Goal: Task Accomplishment & Management: Manage account settings

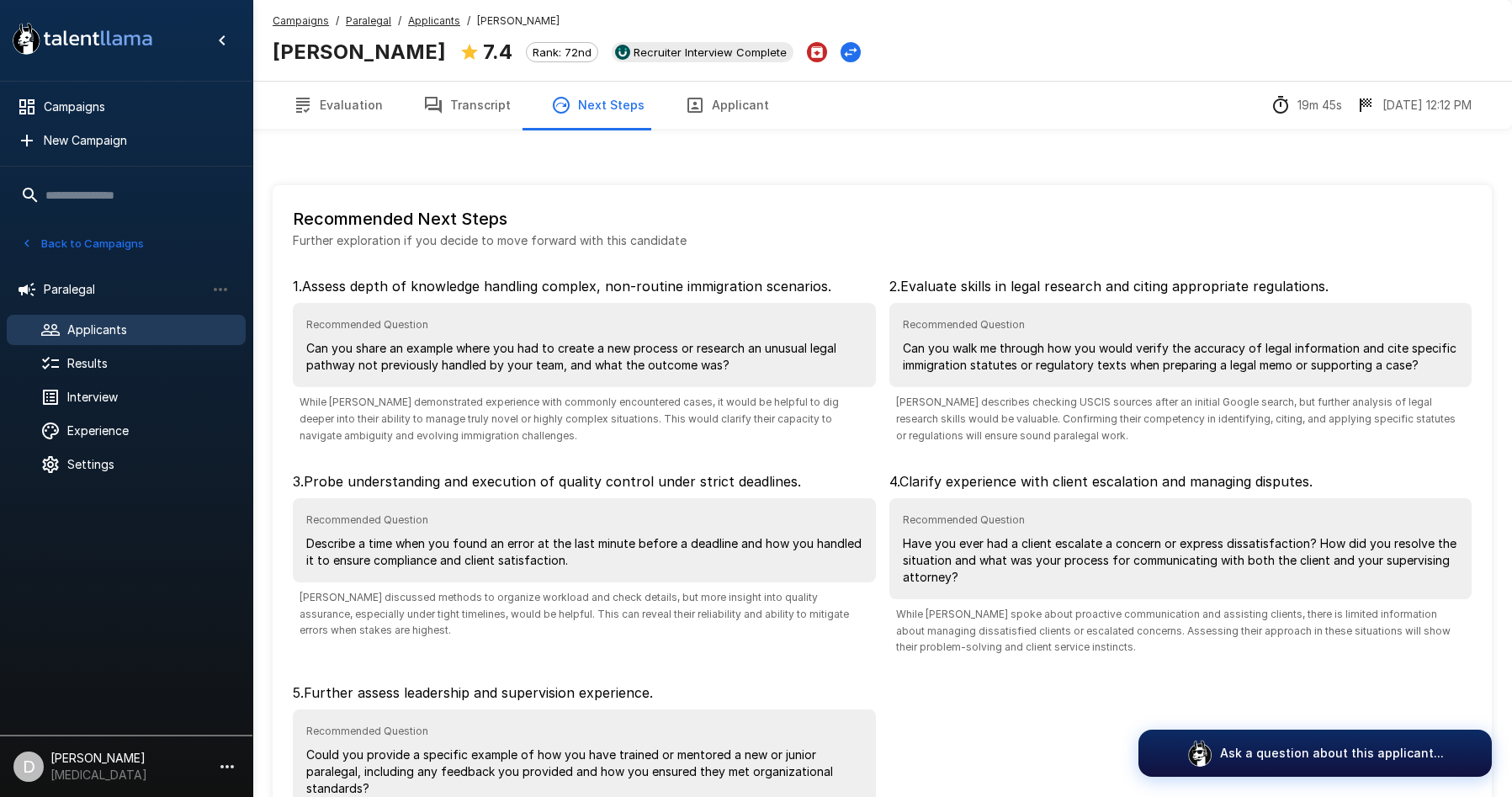
scroll to position [137, 0]
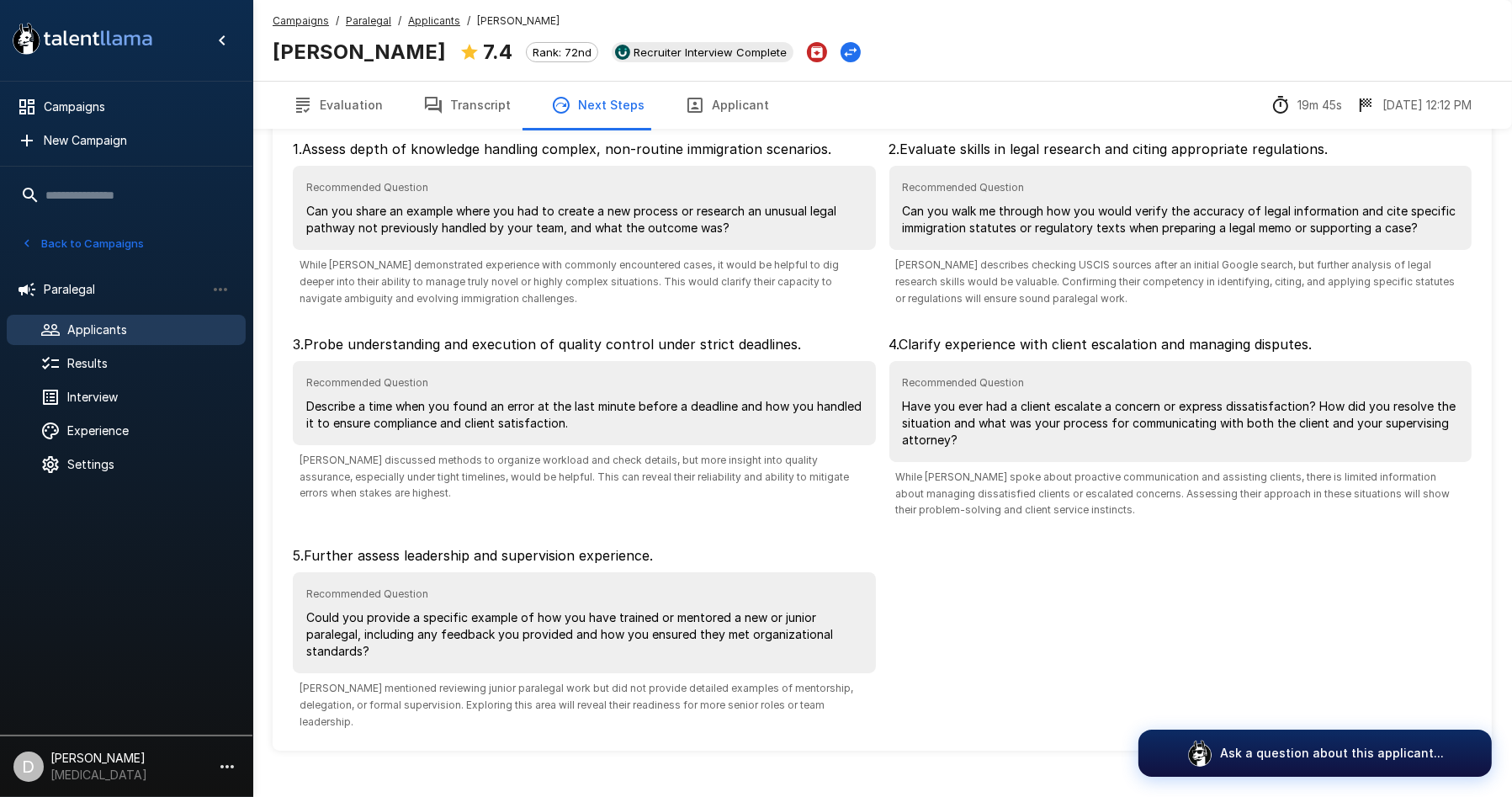
click at [102, 331] on span "Applicants" at bounding box center [149, 330] width 165 height 17
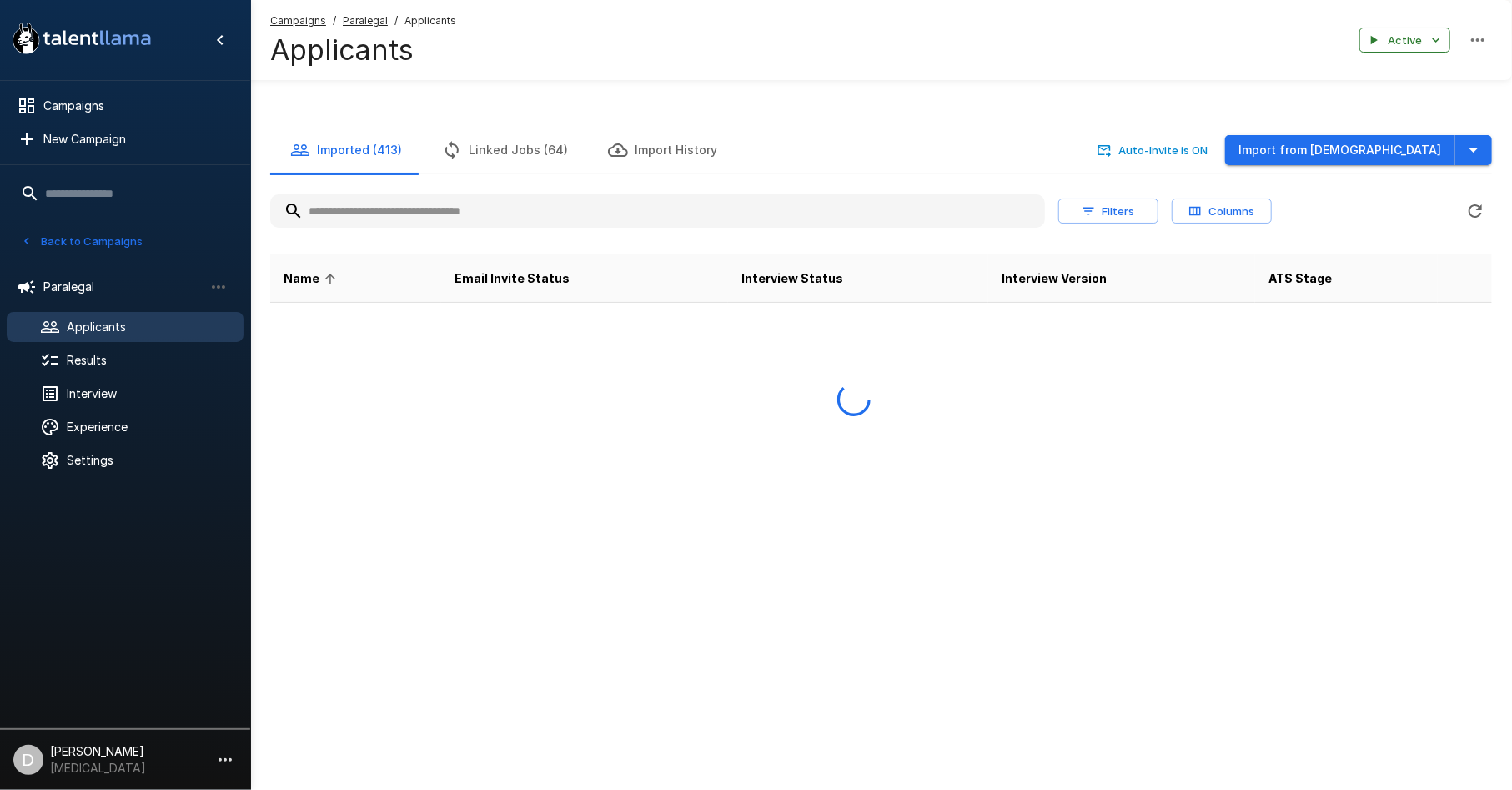
click at [376, 203] on input "text" at bounding box center [658, 211] width 775 height 30
type input "*"
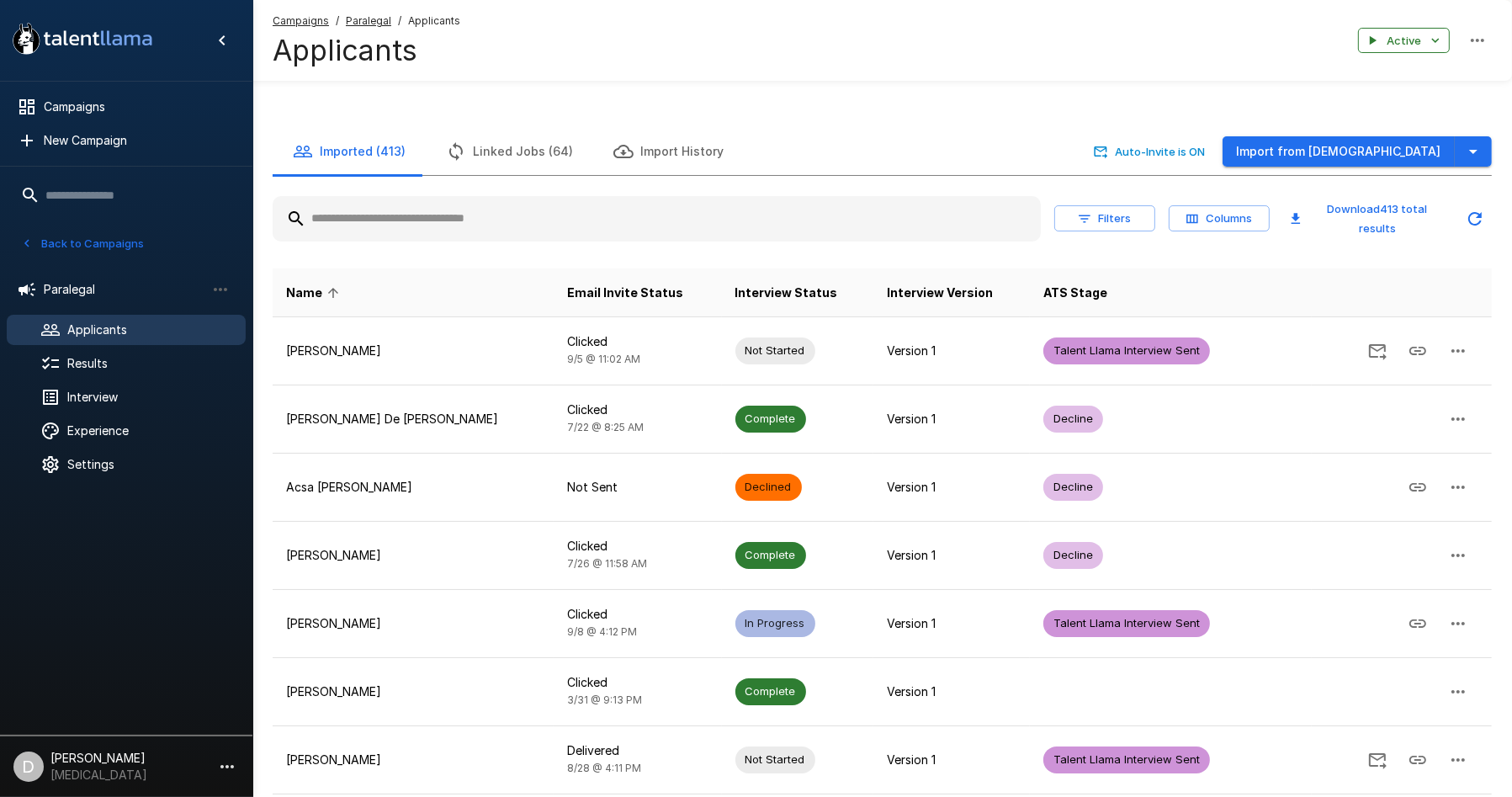
click at [741, 221] on input "text" at bounding box center [657, 219] width 768 height 30
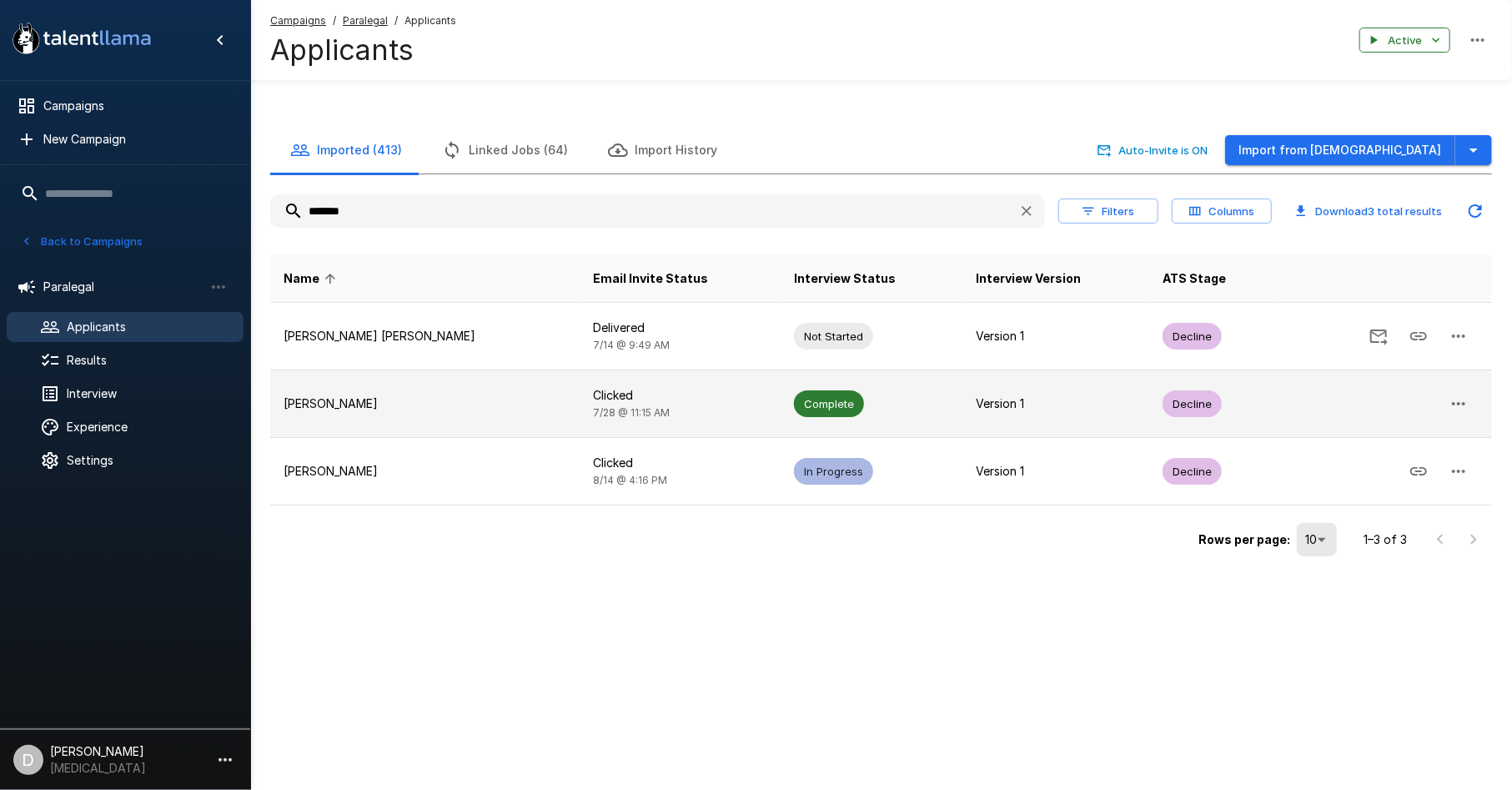
type input "*******"
click at [520, 387] on td "[PERSON_NAME]" at bounding box center [425, 404] width 309 height 67
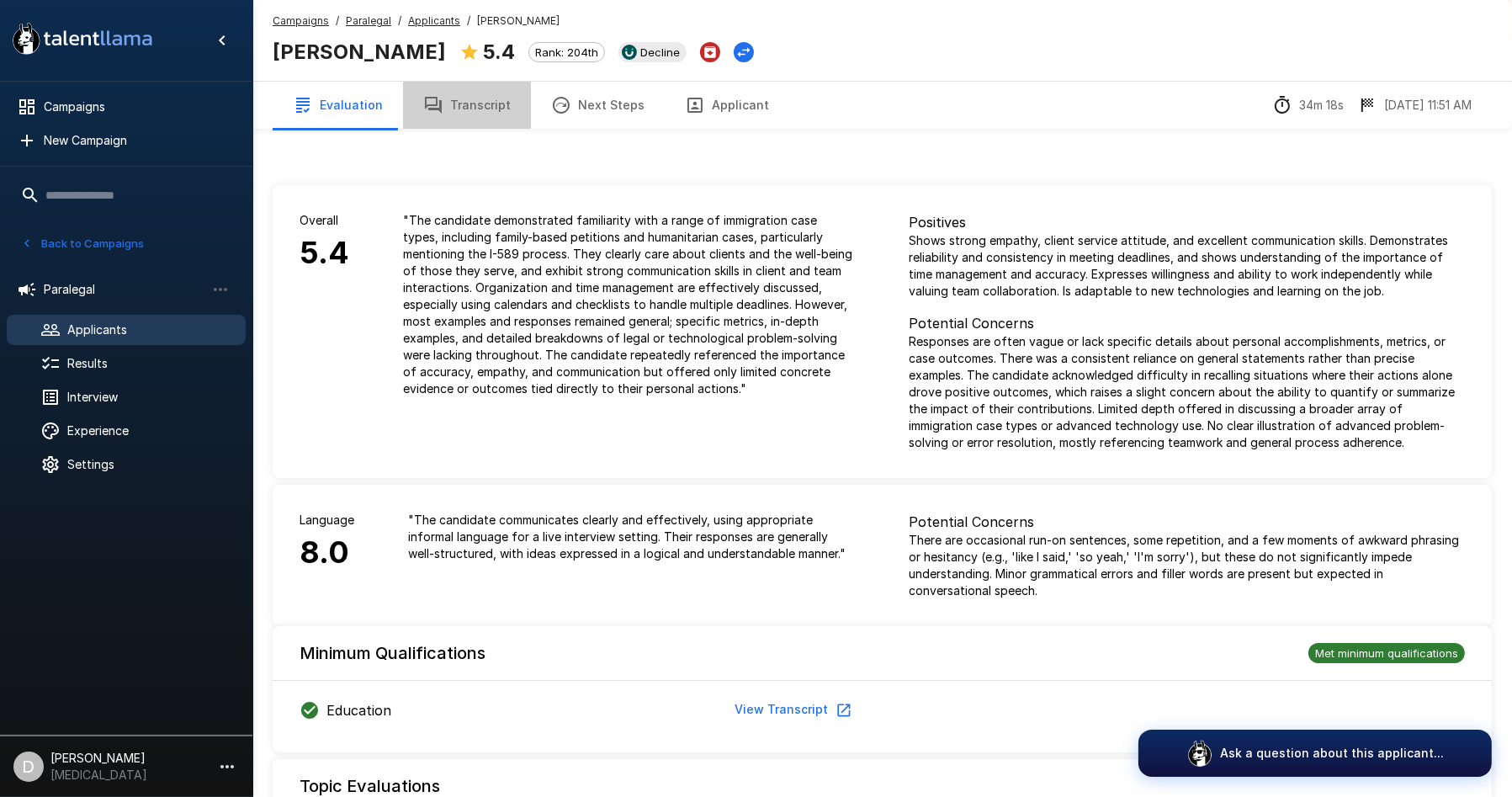
click at [506, 119] on button "Transcript" at bounding box center [466, 104] width 128 height 47
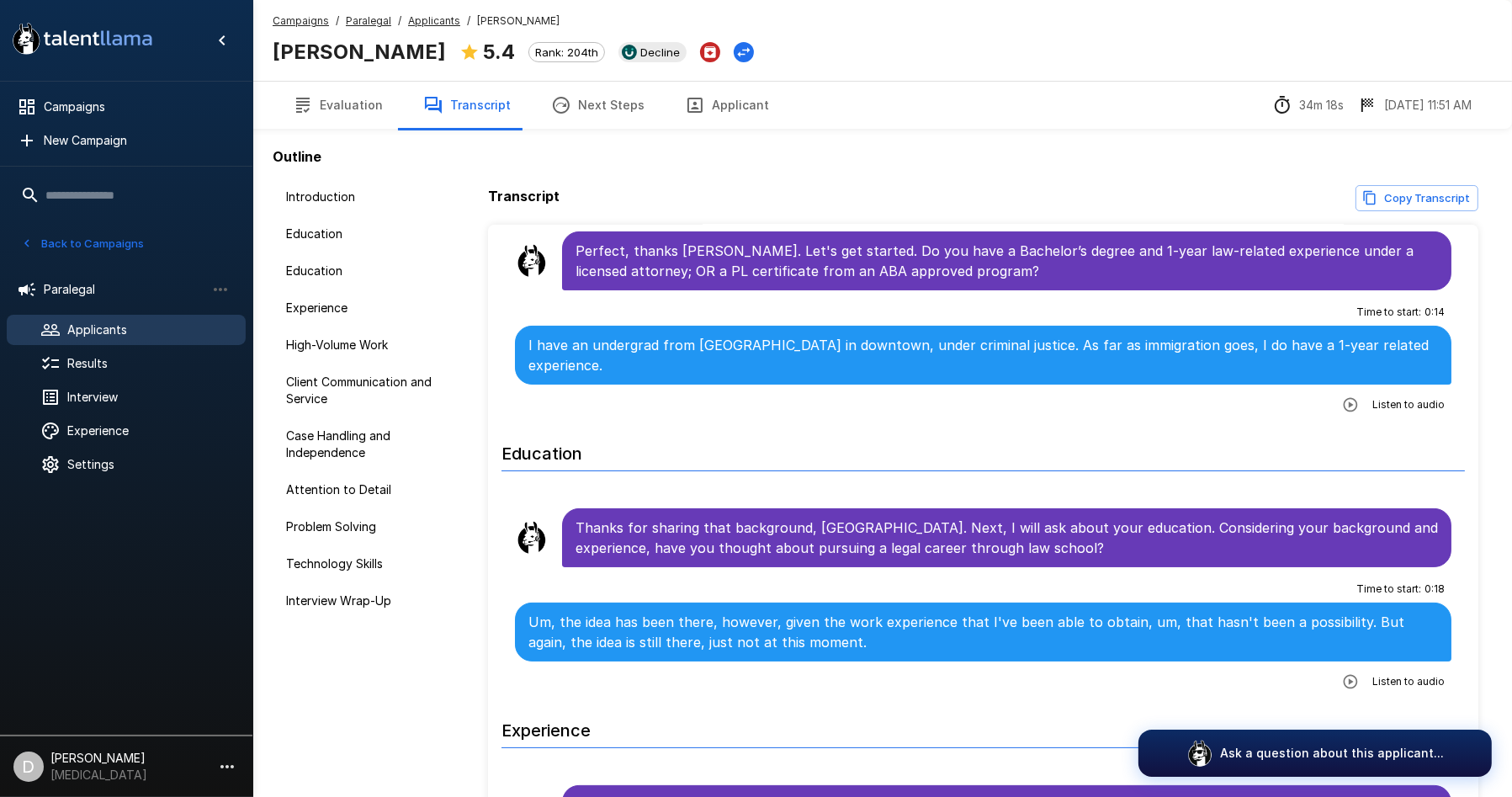
scroll to position [280, 0]
